Goal: Check status: Check status

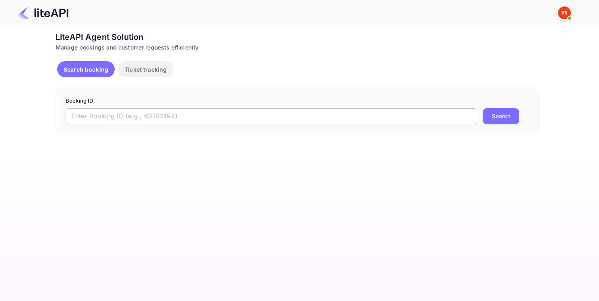
click at [153, 116] on input "text" at bounding box center [271, 116] width 411 height 16
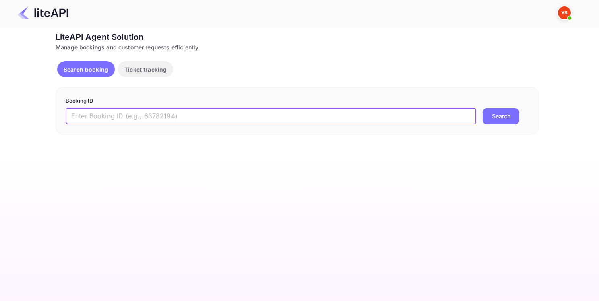
paste input "8915641"
type input "8915641"
click at [486, 118] on button "Search" at bounding box center [501, 116] width 37 height 16
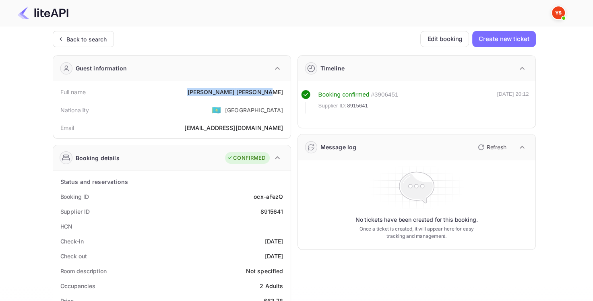
drag, startPoint x: 233, startPoint y: 90, endPoint x: 289, endPoint y: 91, distance: 55.5
click at [289, 91] on div "Full name [PERSON_NAME] Nationality 🇰🇿 [DEMOGRAPHIC_DATA] Email [EMAIL_ADDRESS]…" at bounding box center [171, 109] width 237 height 57
copy div "[PERSON_NAME]"
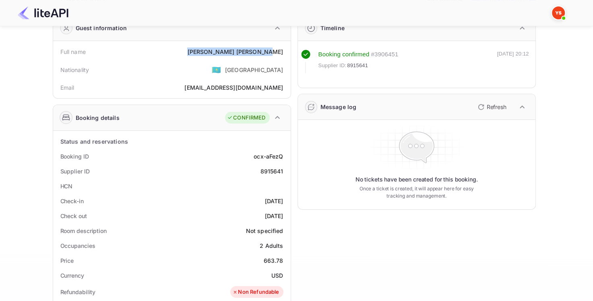
scroll to position [80, 0]
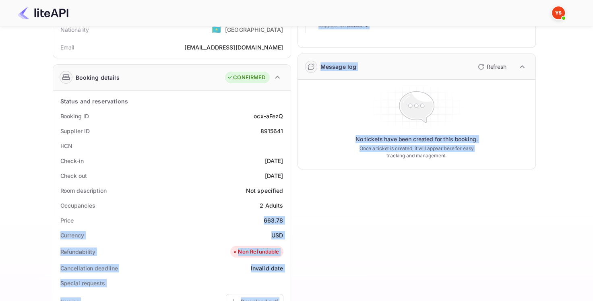
drag, startPoint x: 264, startPoint y: 219, endPoint x: 291, endPoint y: 221, distance: 26.6
click at [291, 221] on div "Guest information Full name [PERSON_NAME] Nationality 🇰🇿 [DEMOGRAPHIC_DATA] Ema…" at bounding box center [290, 231] width 489 height 527
click at [247, 222] on div "Price 663.78" at bounding box center [171, 220] width 231 height 15
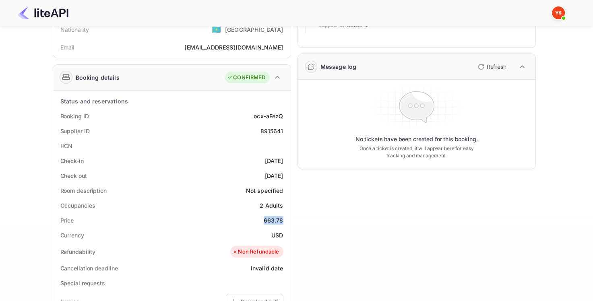
drag, startPoint x: 264, startPoint y: 219, endPoint x: 284, endPoint y: 219, distance: 20.1
click at [284, 219] on div "Price 663.78" at bounding box center [171, 220] width 231 height 15
copy div "663.78"
drag, startPoint x: 273, startPoint y: 234, endPoint x: 285, endPoint y: 234, distance: 11.7
click at [285, 234] on div "Currency USD" at bounding box center [171, 235] width 231 height 15
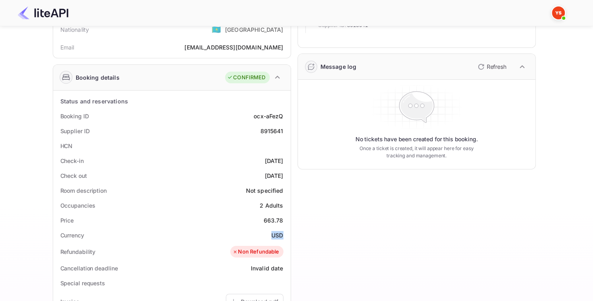
copy div "USD"
